Goal: Task Accomplishment & Management: Complete application form

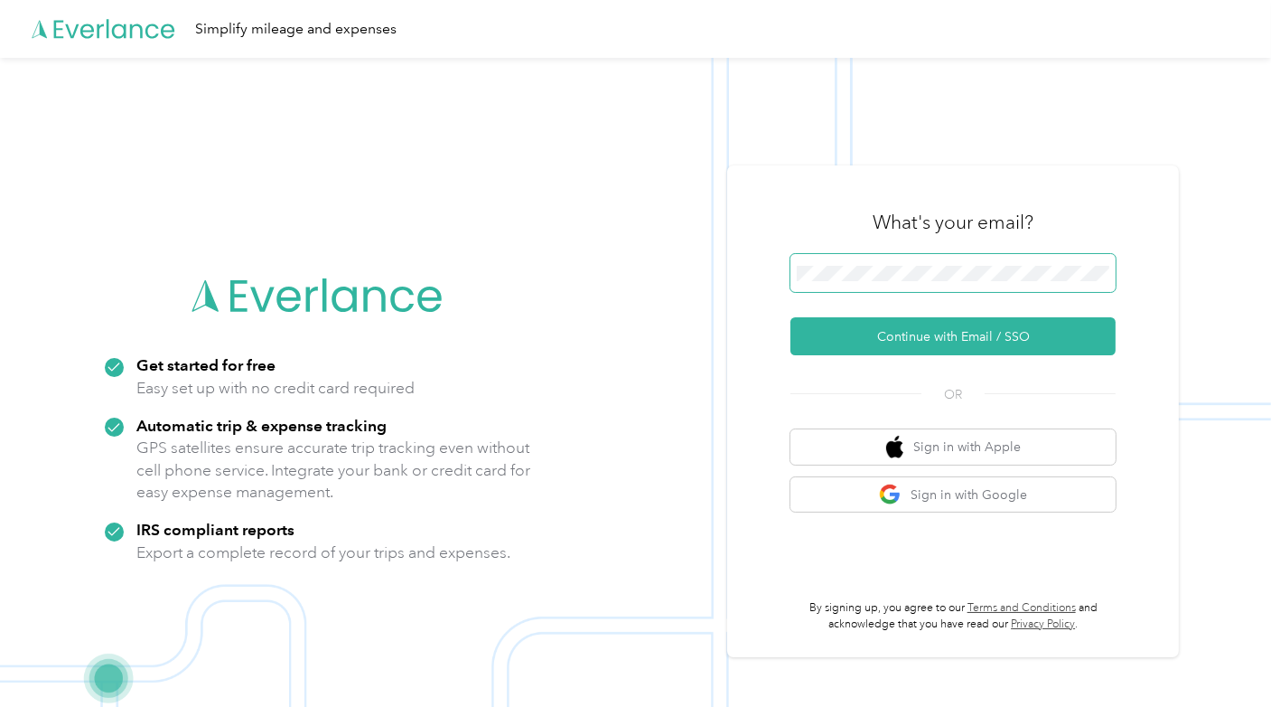
click at [908, 289] on span at bounding box center [953, 273] width 325 height 38
click at [908, 285] on span at bounding box center [953, 273] width 325 height 38
click at [908, 281] on span at bounding box center [953, 273] width 325 height 38
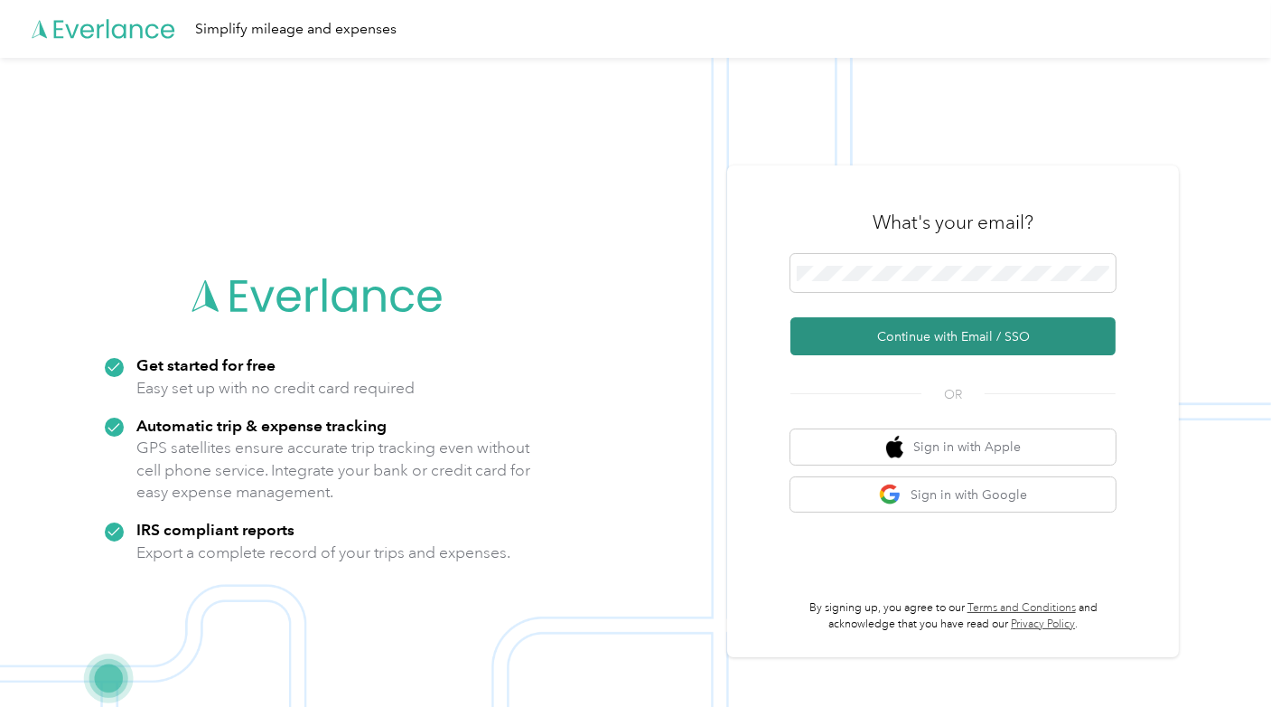
click at [912, 343] on button "Continue with Email / SSO" at bounding box center [953, 336] width 325 height 38
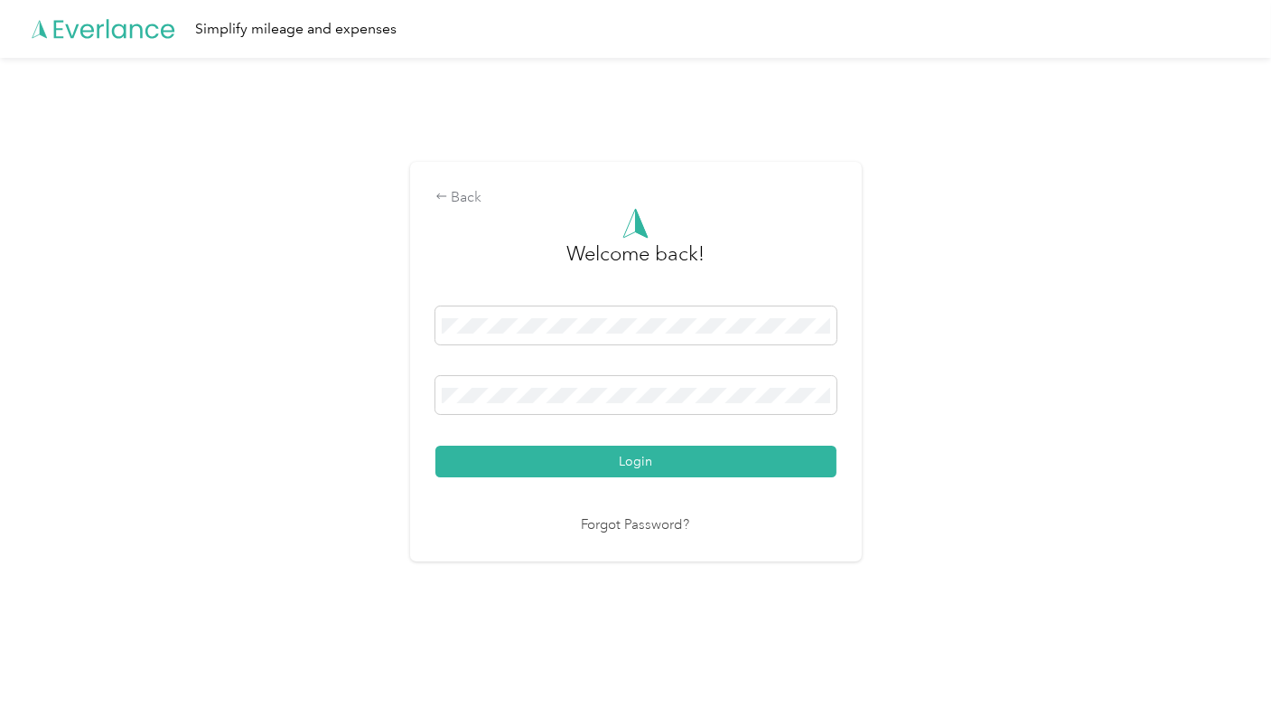
click at [636, 442] on div "Login" at bounding box center [635, 391] width 401 height 171
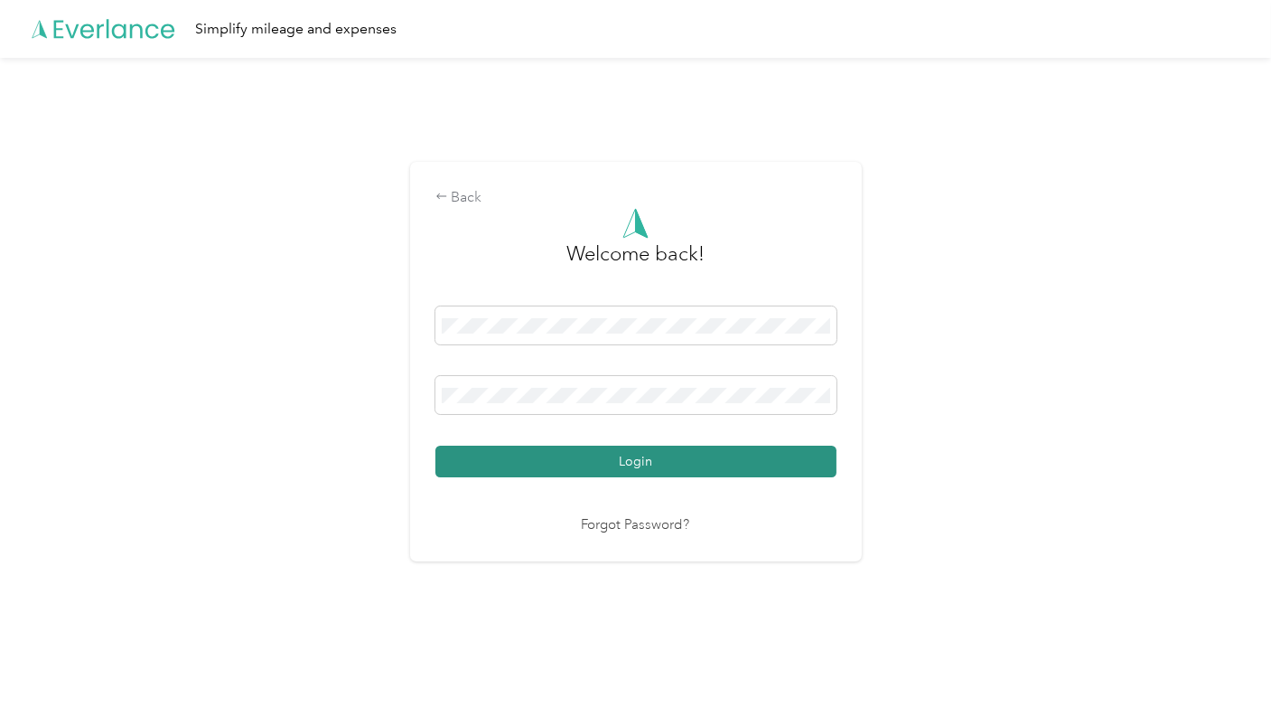
click at [631, 458] on button "Login" at bounding box center [635, 461] width 401 height 32
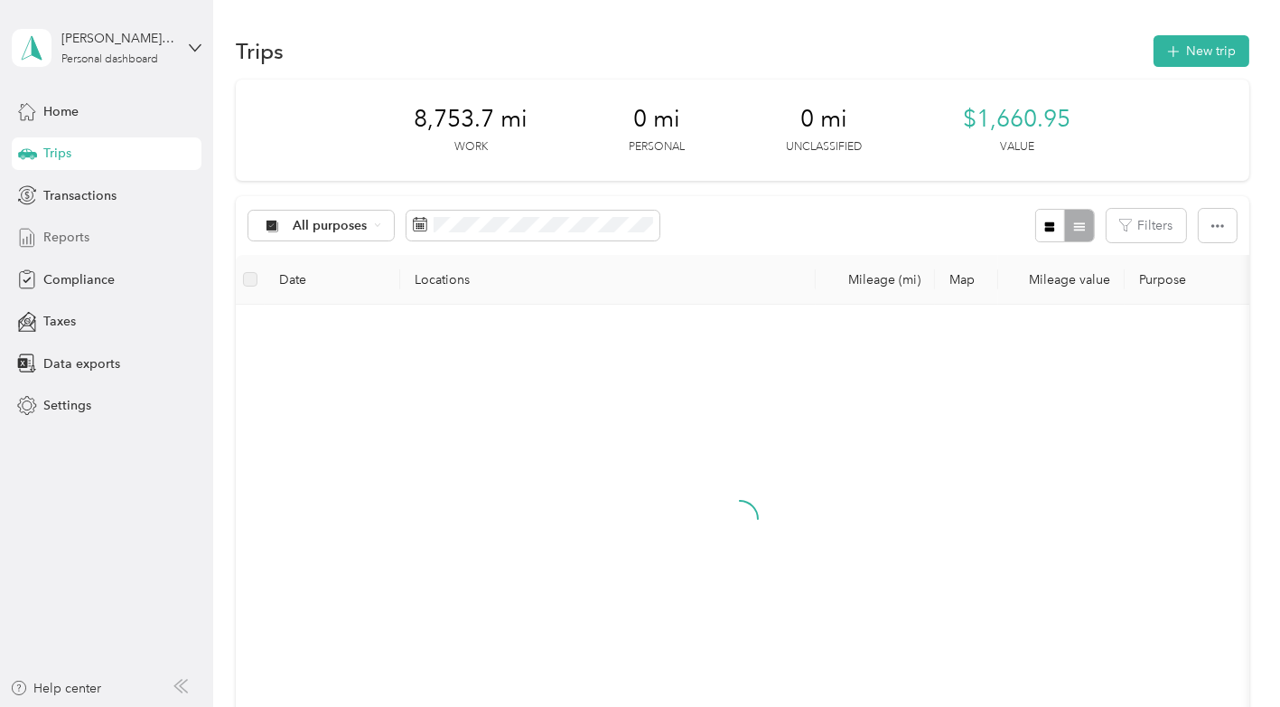
click at [81, 235] on span "Reports" at bounding box center [66, 237] width 46 height 19
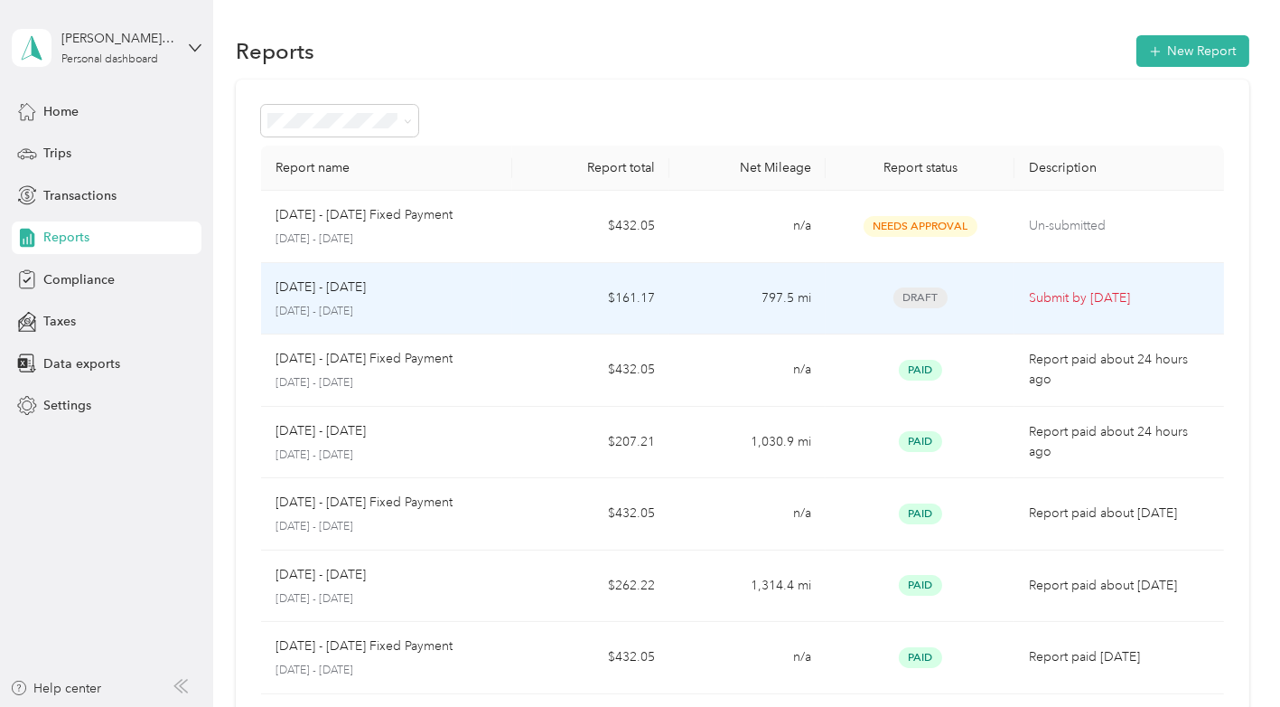
click at [358, 277] on p "[DATE] - [DATE]" at bounding box center [321, 287] width 90 height 20
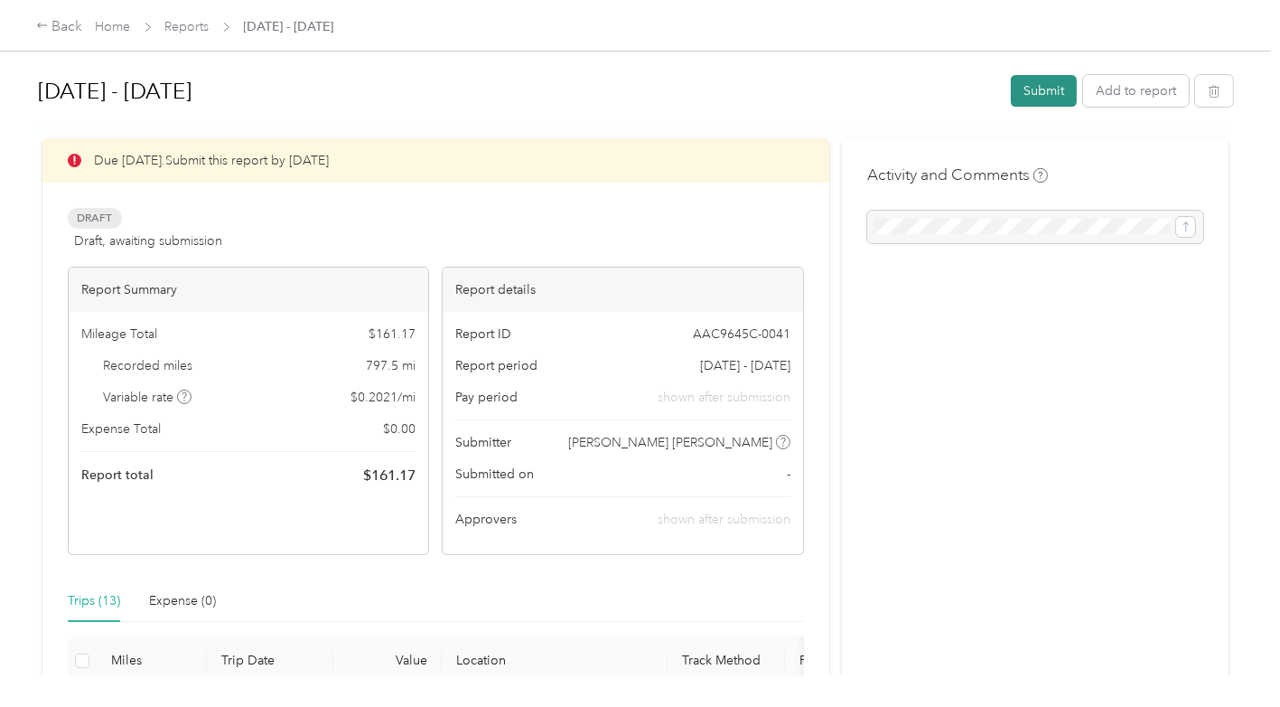
click at [1016, 90] on button "Submit" at bounding box center [1044, 91] width 66 height 32
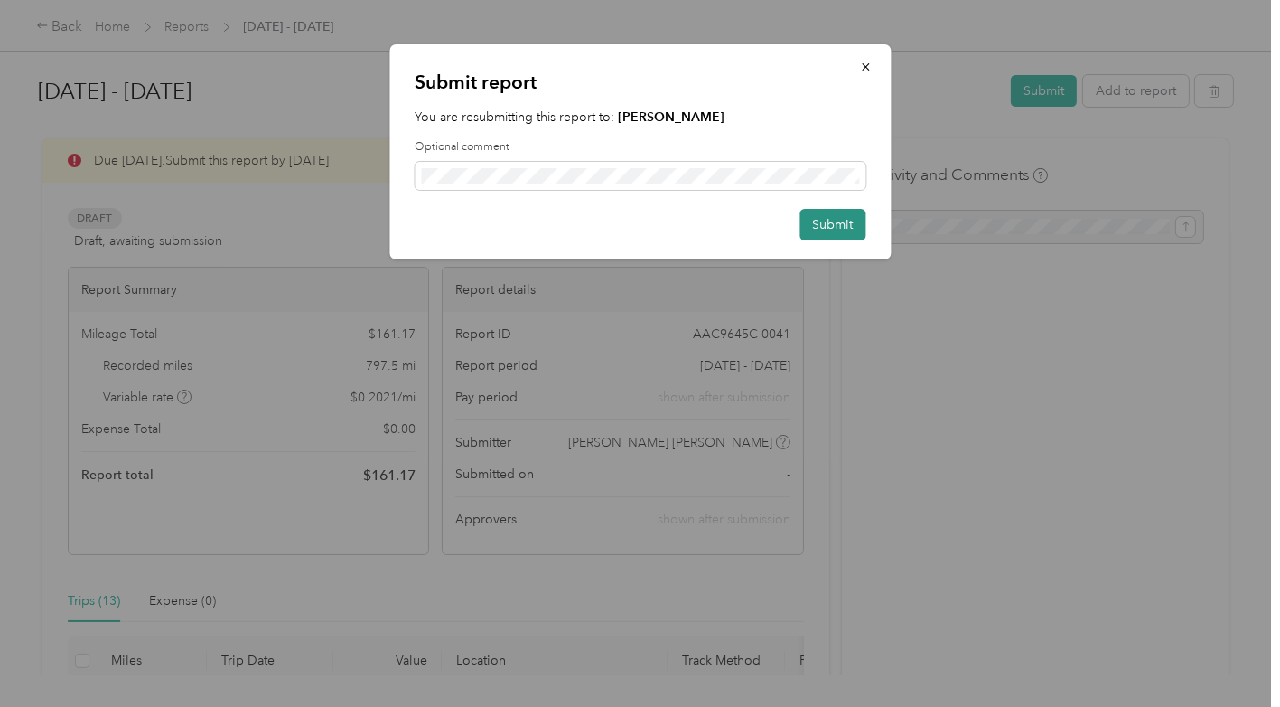
click at [837, 227] on button "Submit" at bounding box center [833, 225] width 66 height 32
